Goal: Navigation & Orientation: Find specific page/section

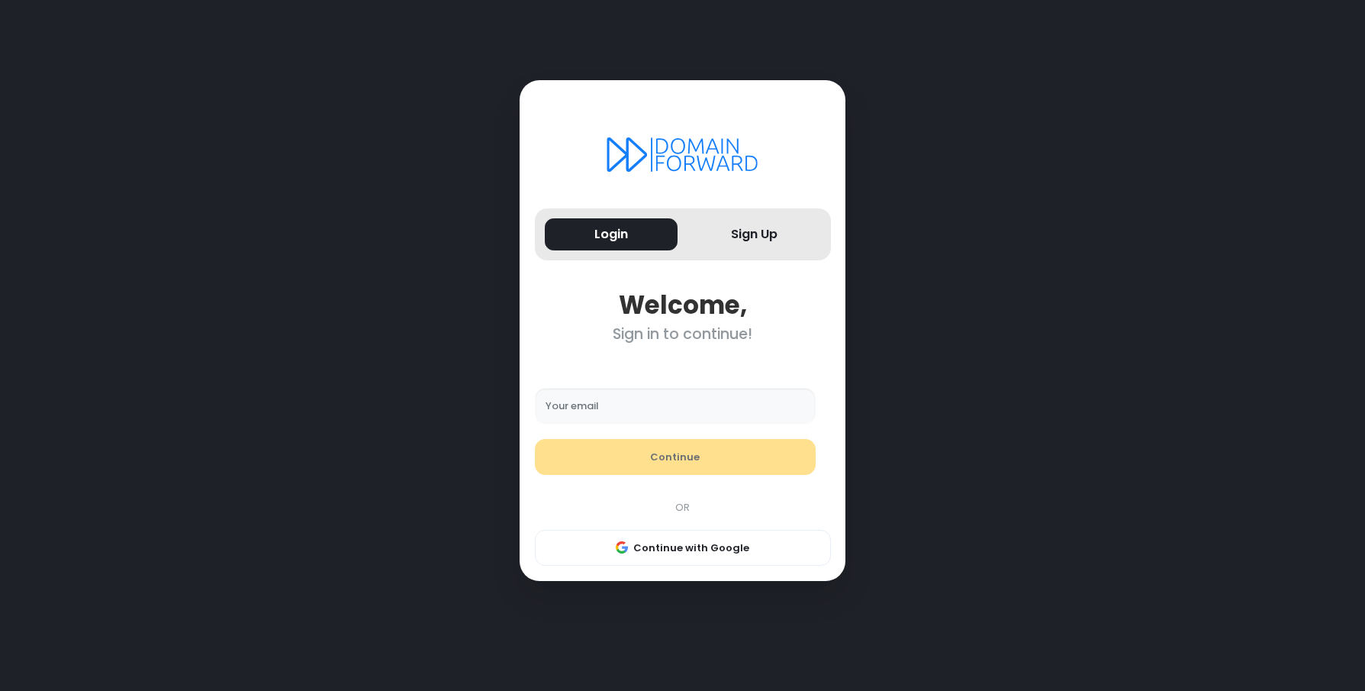
click at [631, 420] on input "Your email" at bounding box center [676, 406] width 282 height 37
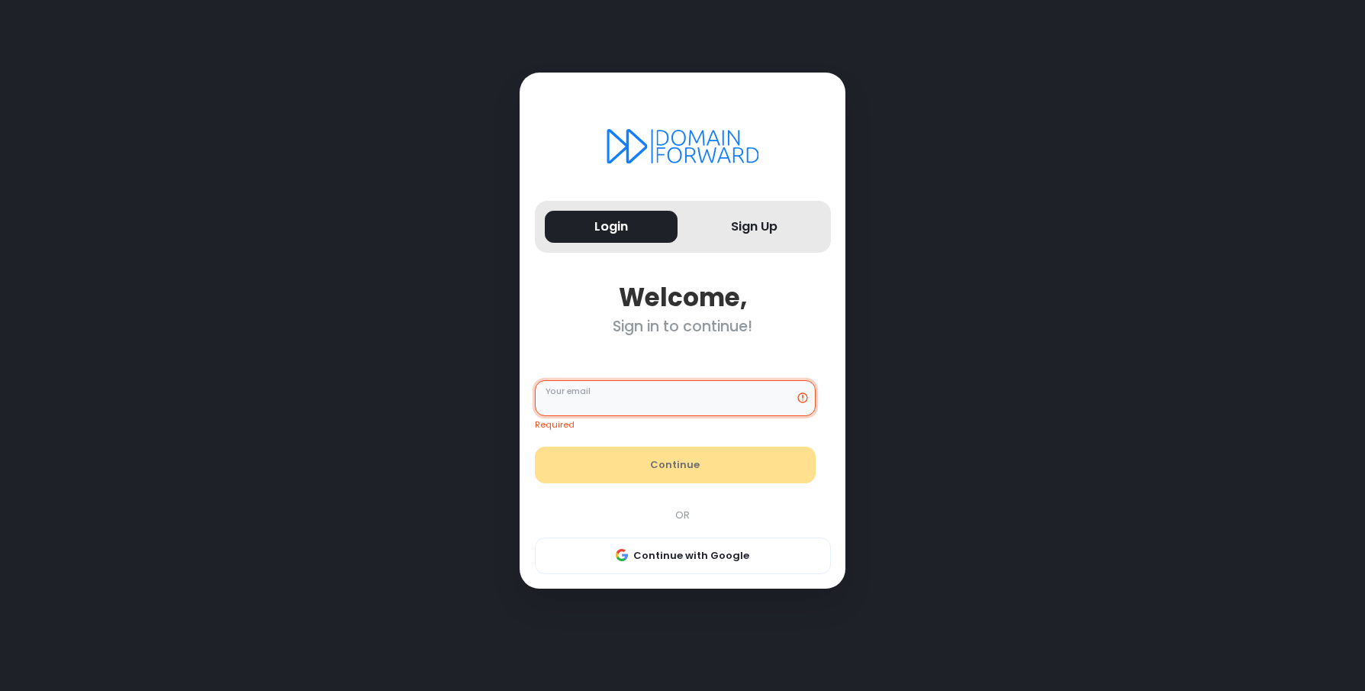
type input "**********"
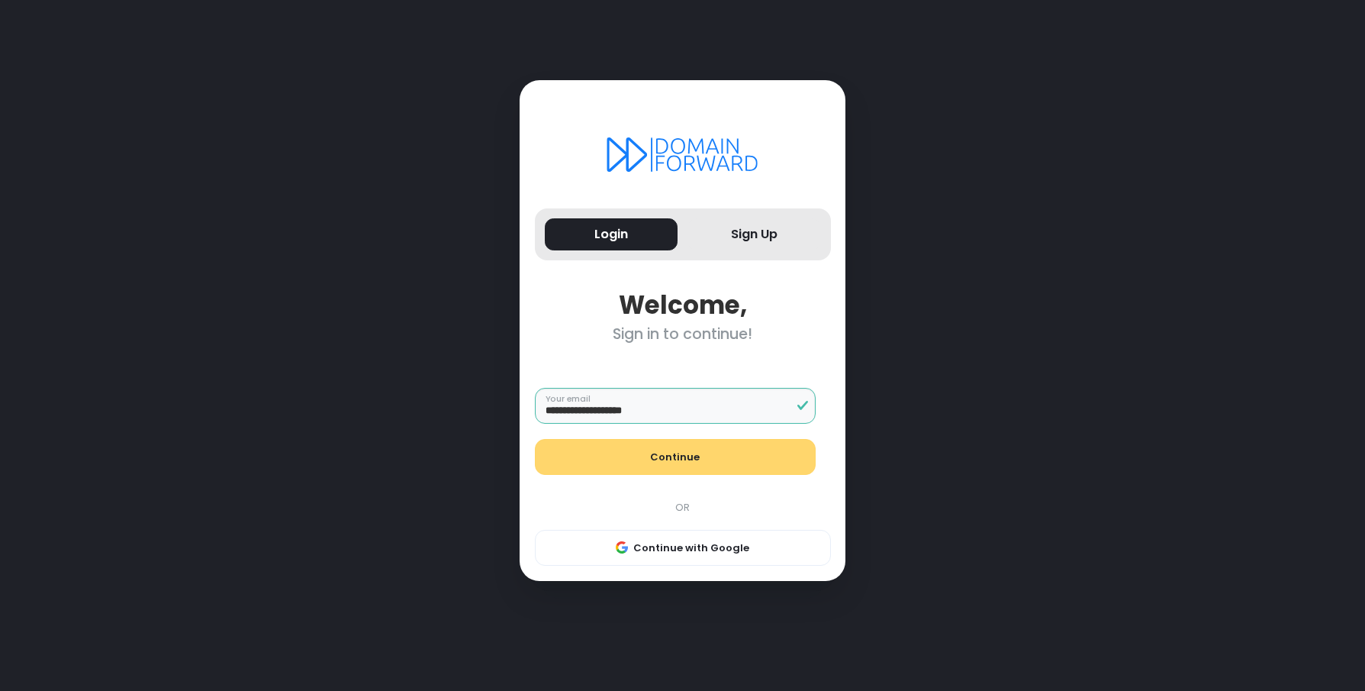
click at [668, 456] on button "Continue" at bounding box center [676, 457] width 282 height 37
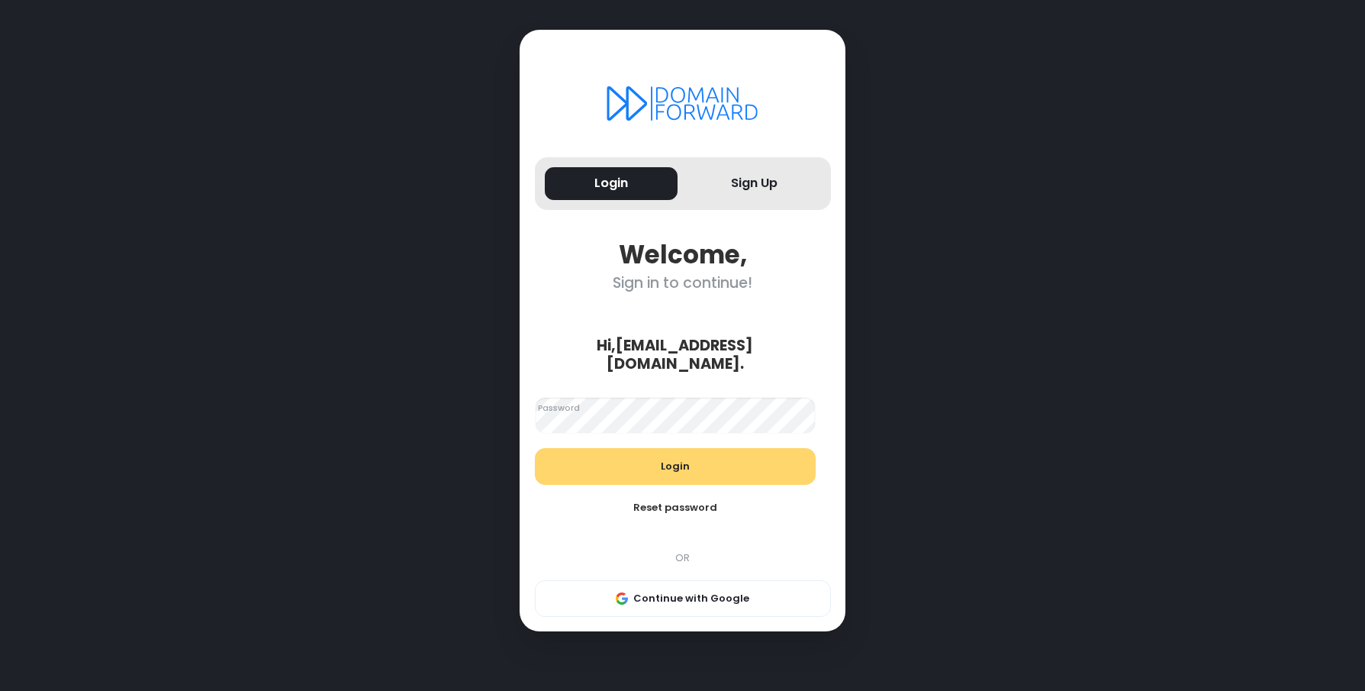
click at [652, 448] on button "Login" at bounding box center [676, 466] width 282 height 37
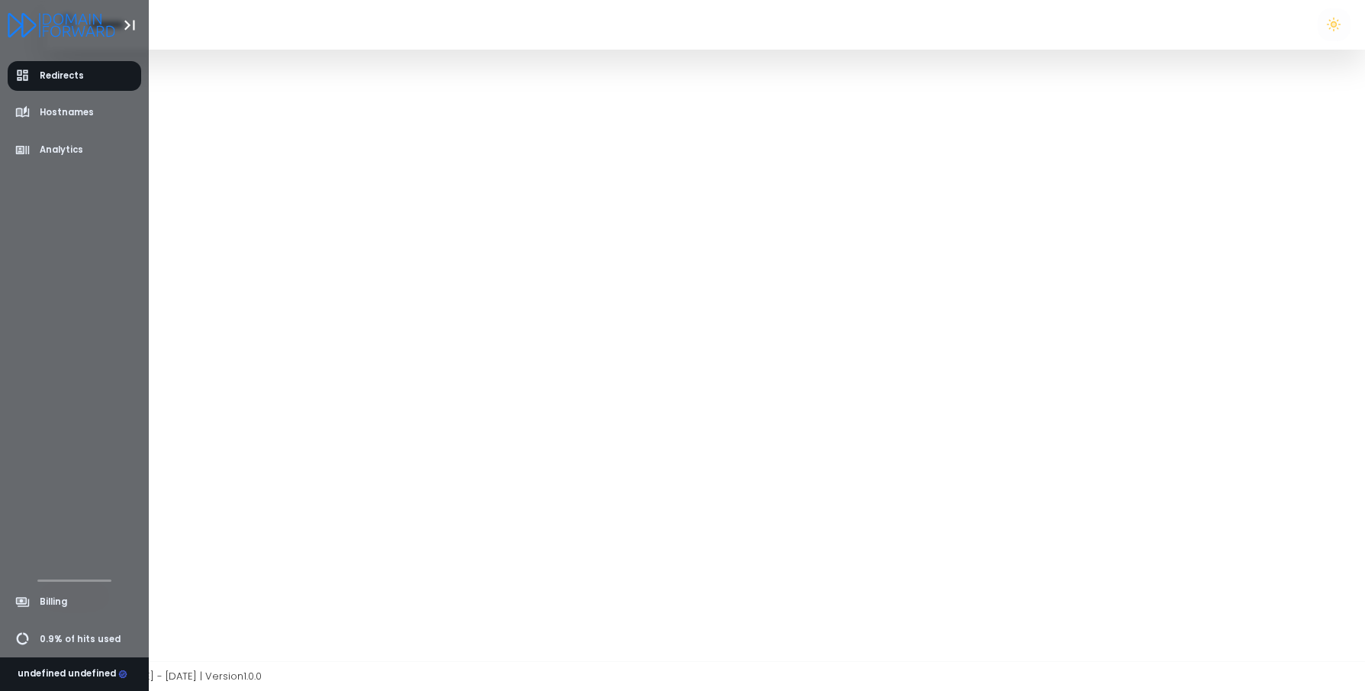
click at [49, 90] on li "Redirects" at bounding box center [74, 75] width 149 height 37
click at [63, 82] on span "Redirects" at bounding box center [49, 75] width 69 height 15
click at [48, 109] on span "Hostnames" at bounding box center [67, 112] width 54 height 13
click at [74, 79] on span "Redirects" at bounding box center [62, 75] width 44 height 13
click at [30, 11] on div at bounding box center [75, 25] width 134 height 50
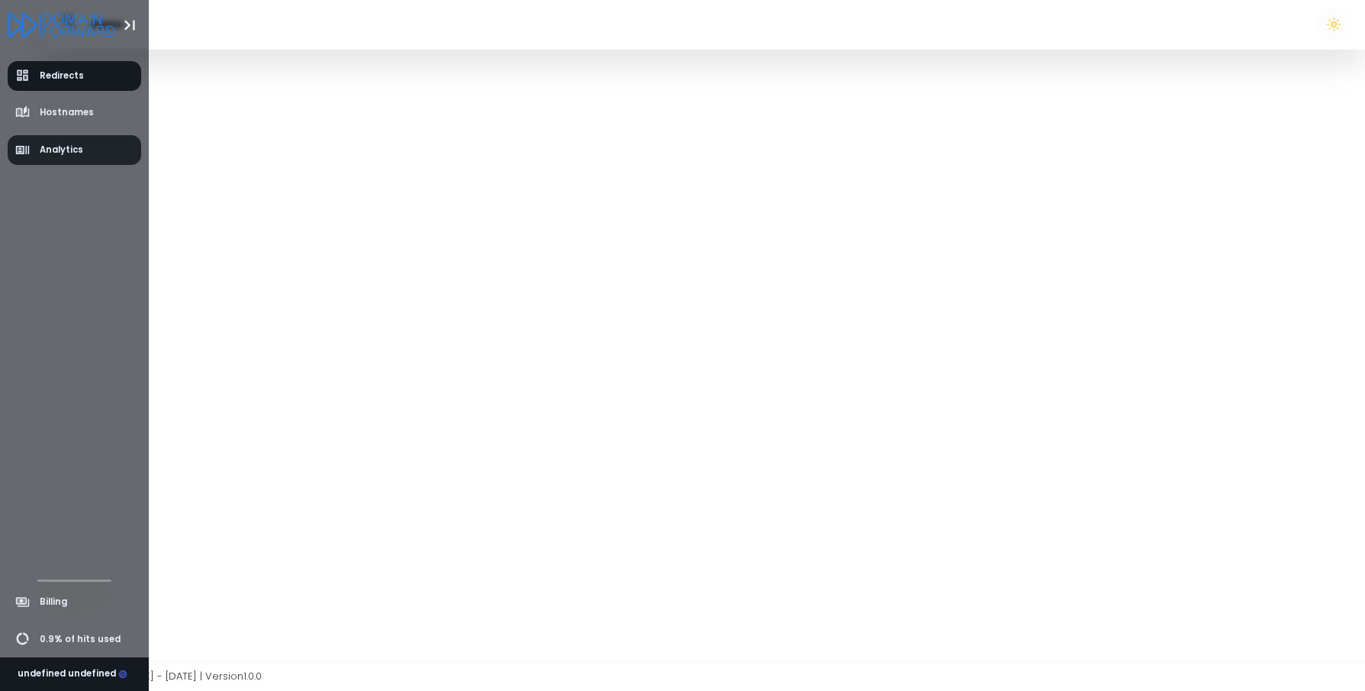
click at [47, 151] on span "Analytics" at bounding box center [61, 149] width 43 height 13
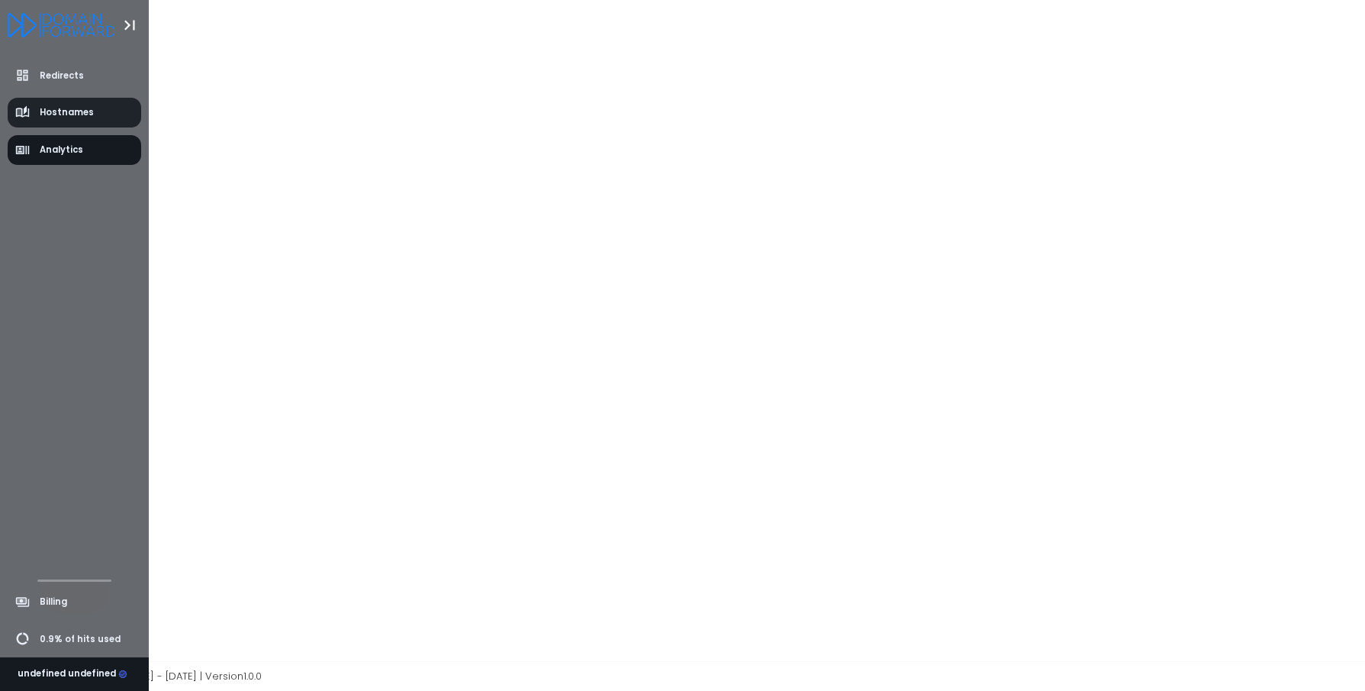
click at [43, 111] on span "Hostnames" at bounding box center [67, 112] width 54 height 13
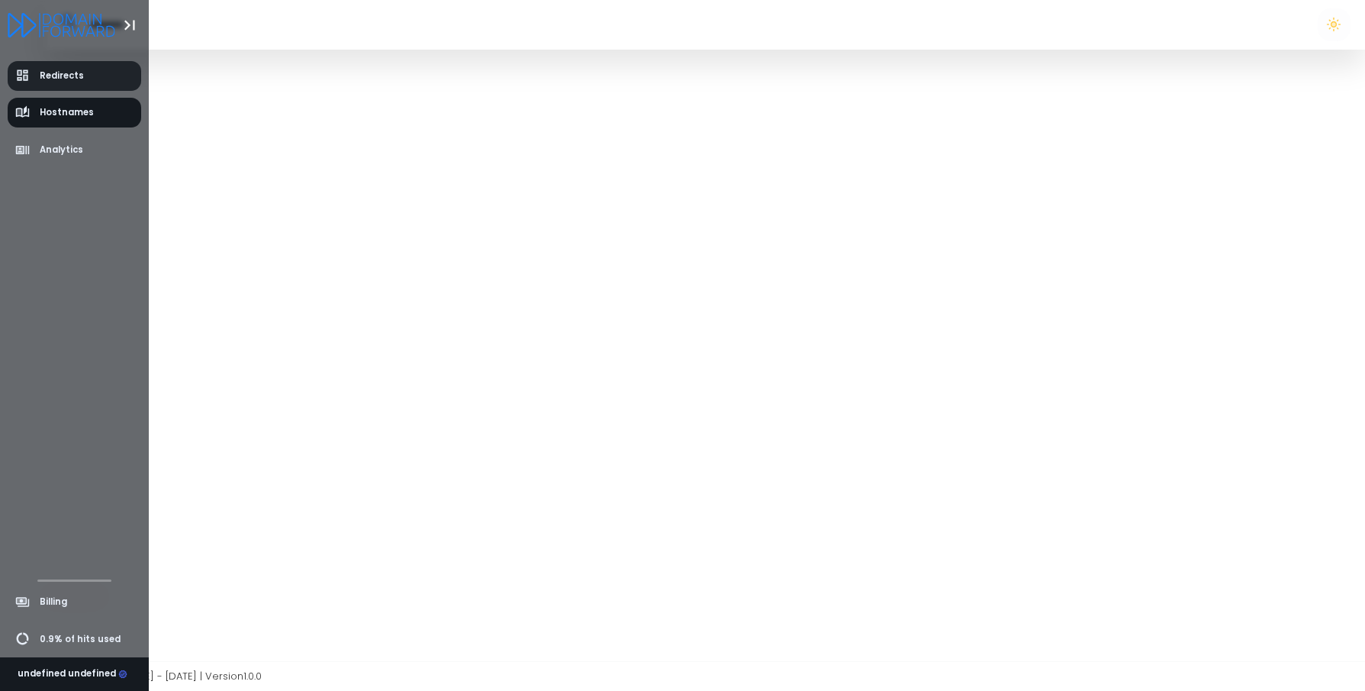
click at [98, 85] on link "Redirects" at bounding box center [75, 76] width 134 height 30
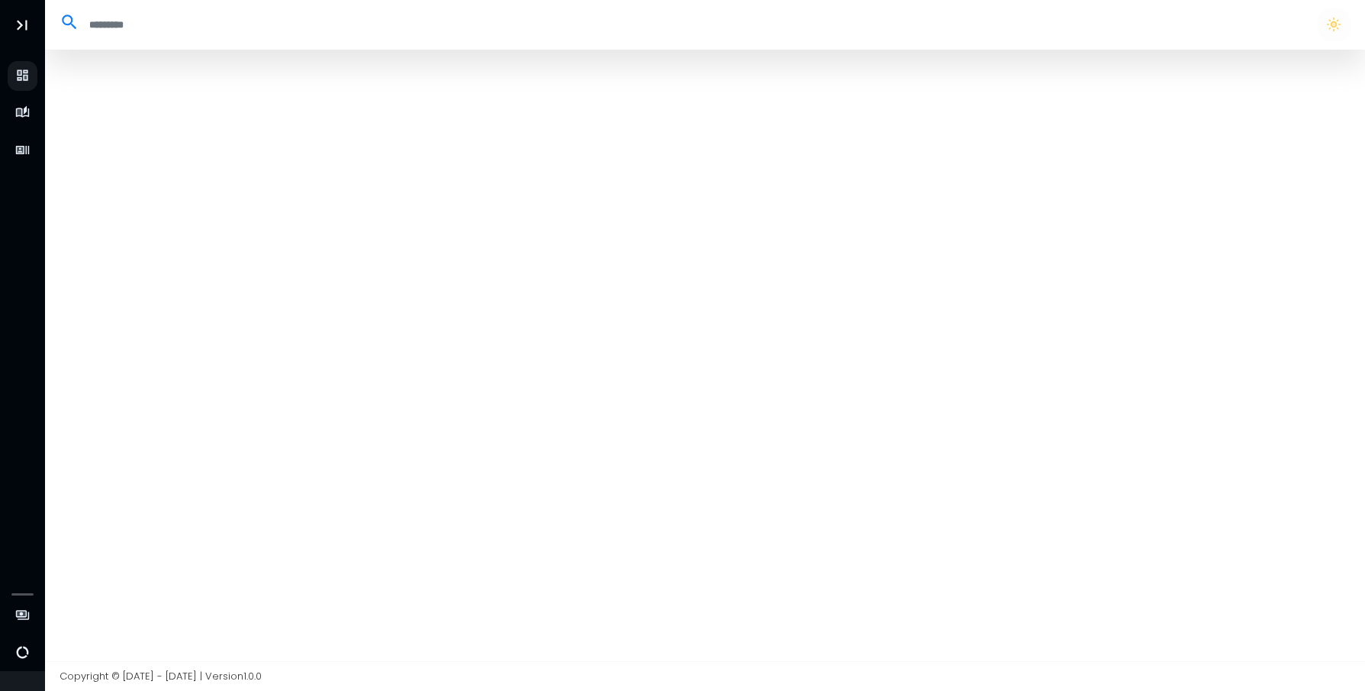
click at [765, 192] on div at bounding box center [705, 355] width 1321 height 611
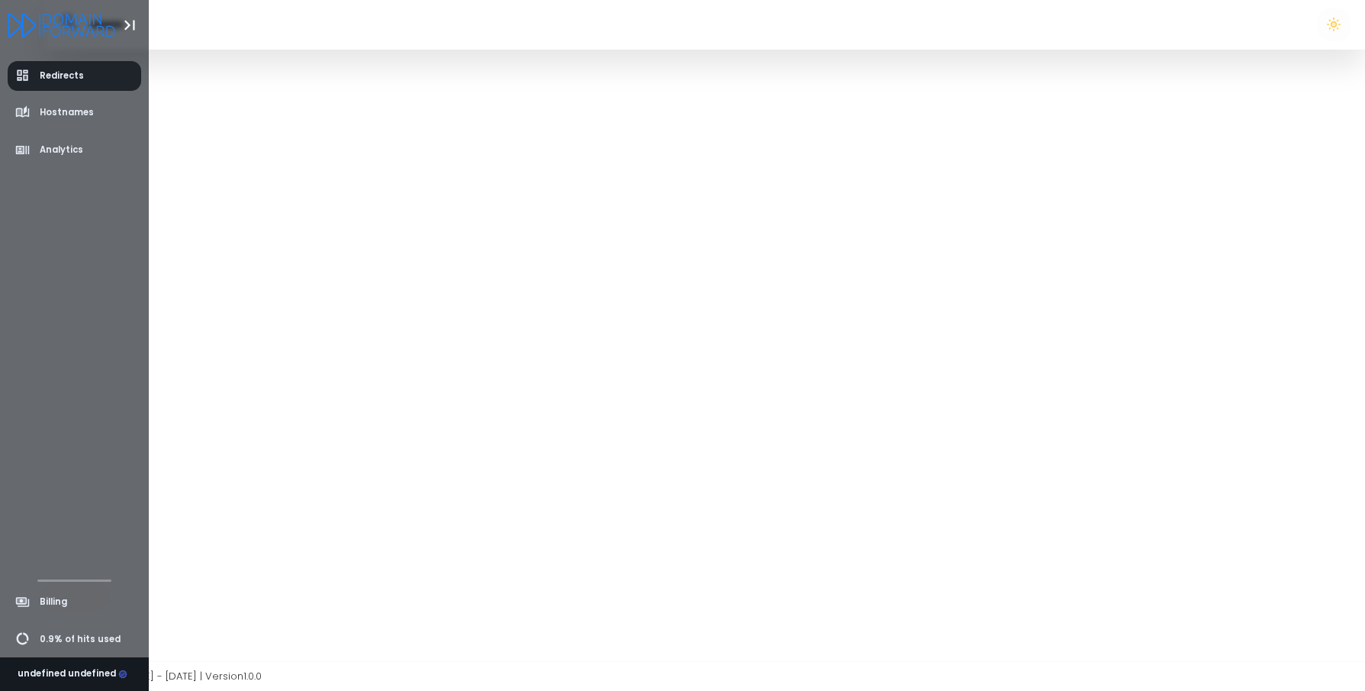
click at [25, 77] on icon "aside-dashboard" at bounding box center [22, 75] width 8 height 8
click at [47, 110] on span "Hostnames" at bounding box center [67, 112] width 54 height 13
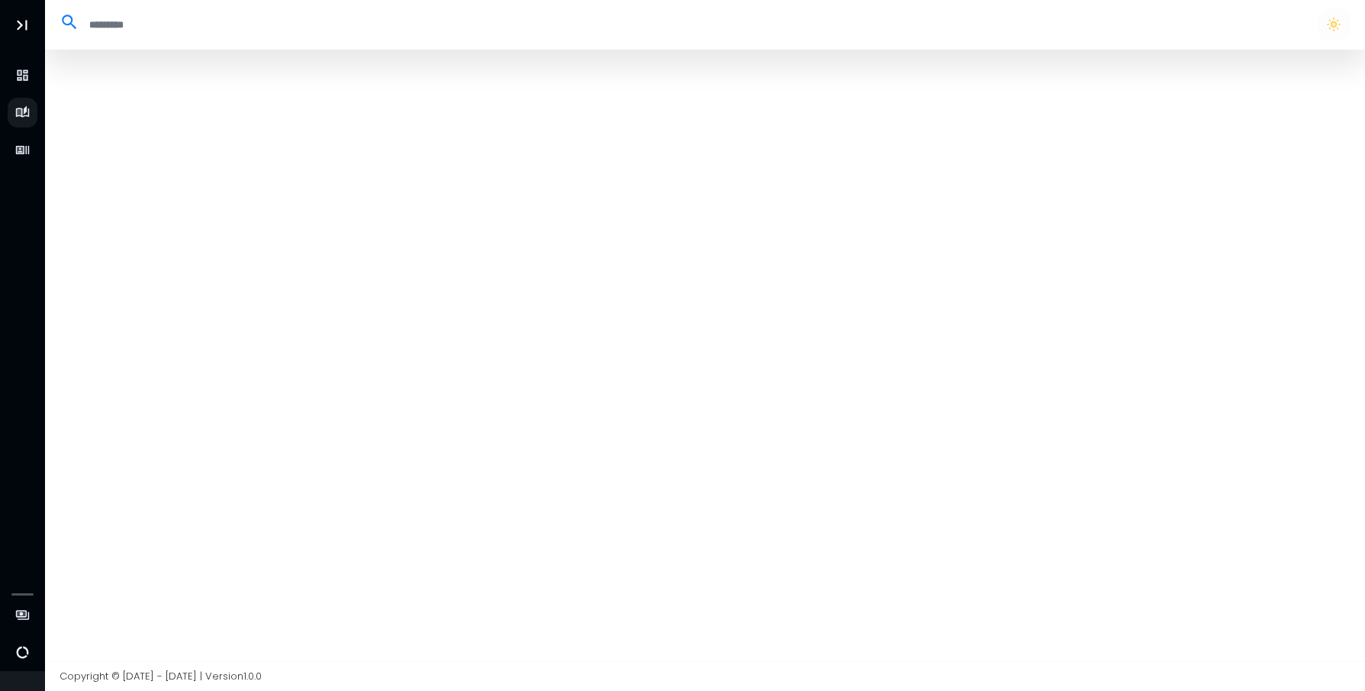
click at [108, 24] on input "search" at bounding box center [691, 24] width 1224 height 25
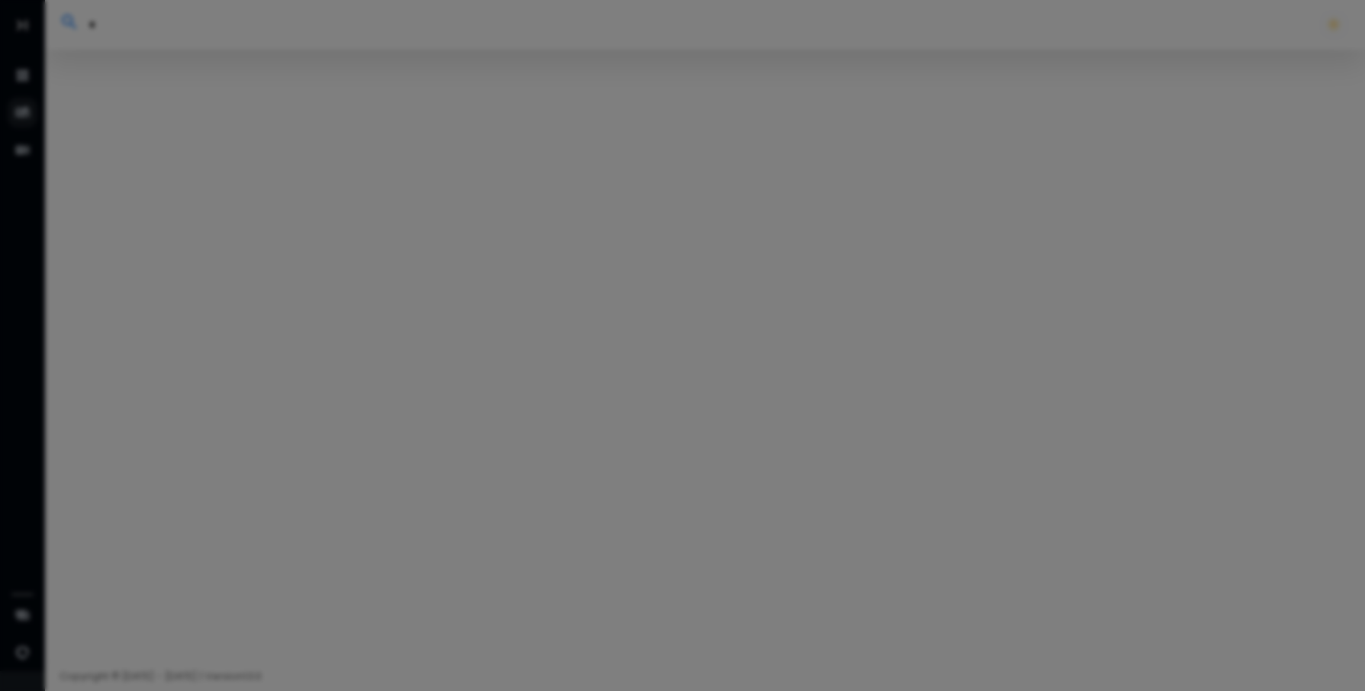
type input "**"
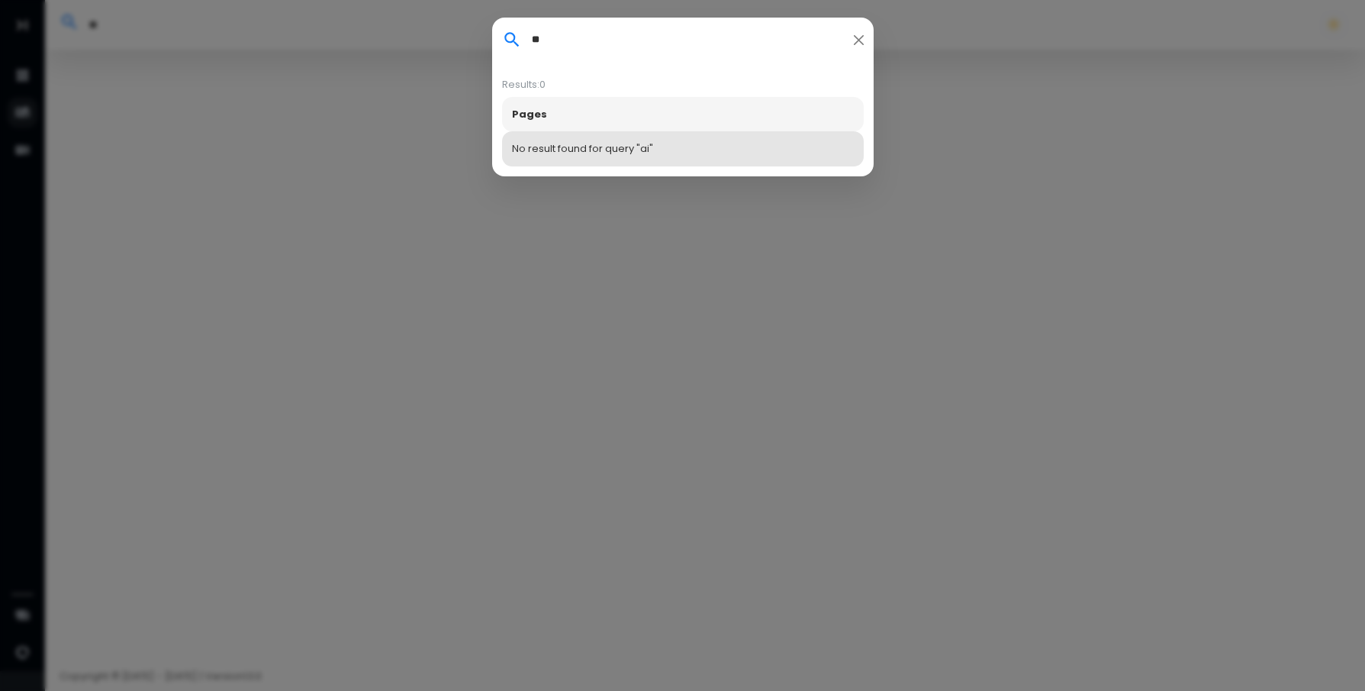
type input "***"
